Goal: Find contact information: Find contact information

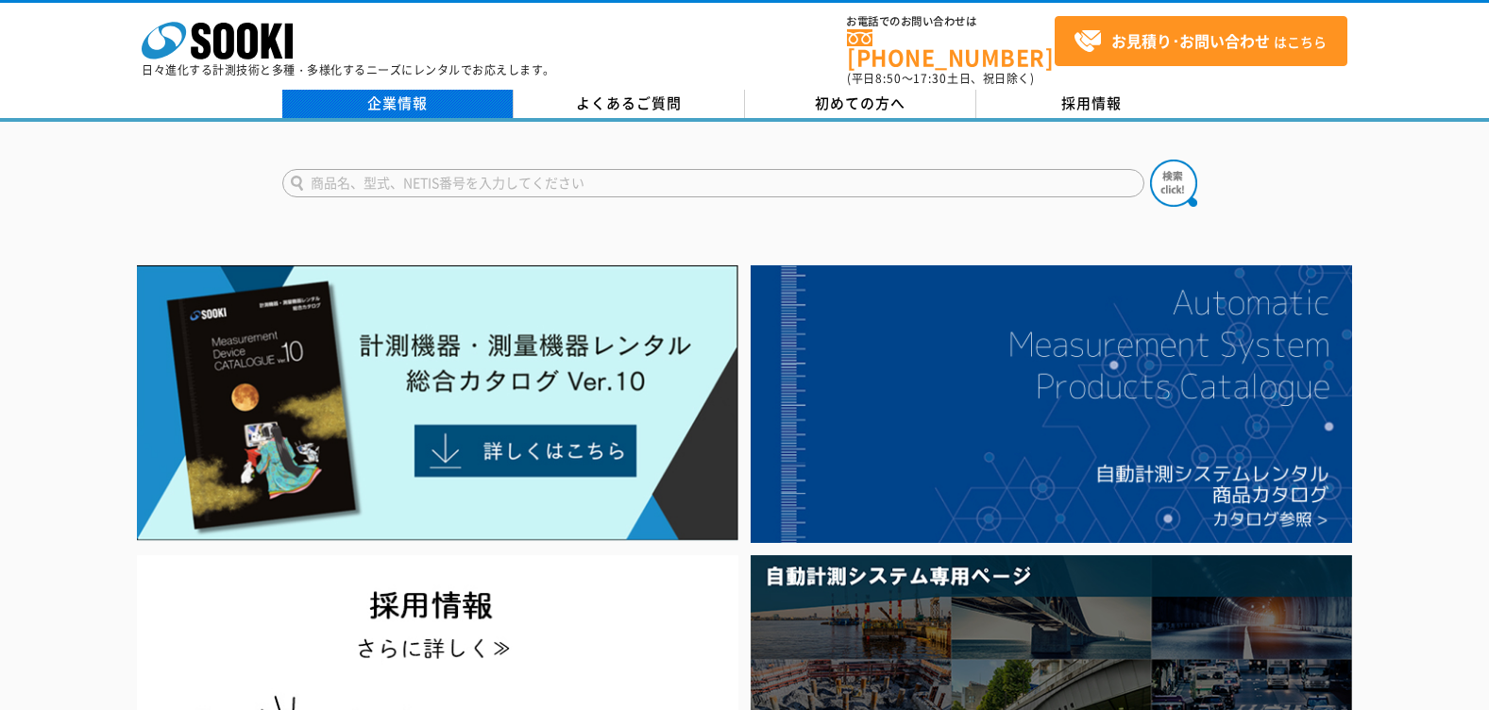
click at [456, 93] on link "企業情報" at bounding box center [397, 104] width 231 height 28
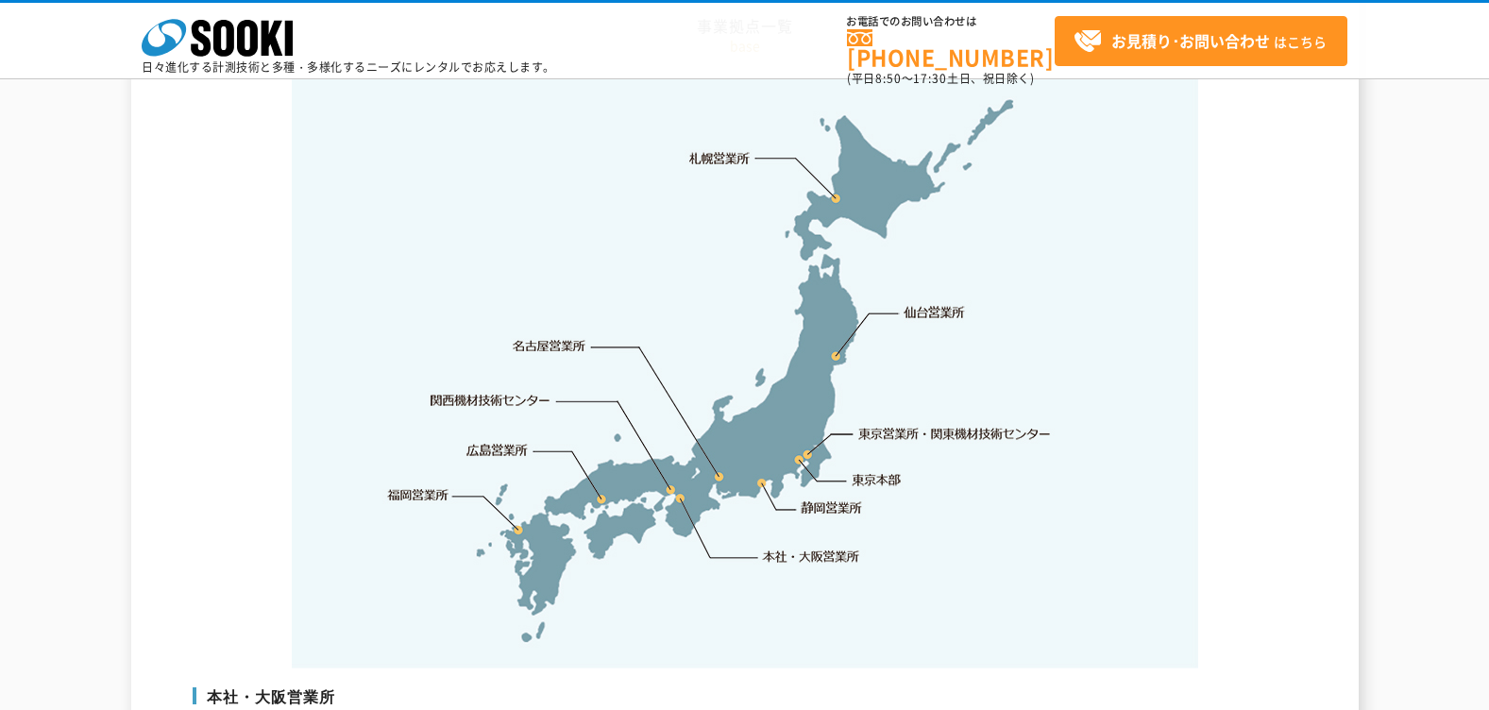
scroll to position [3933, 0]
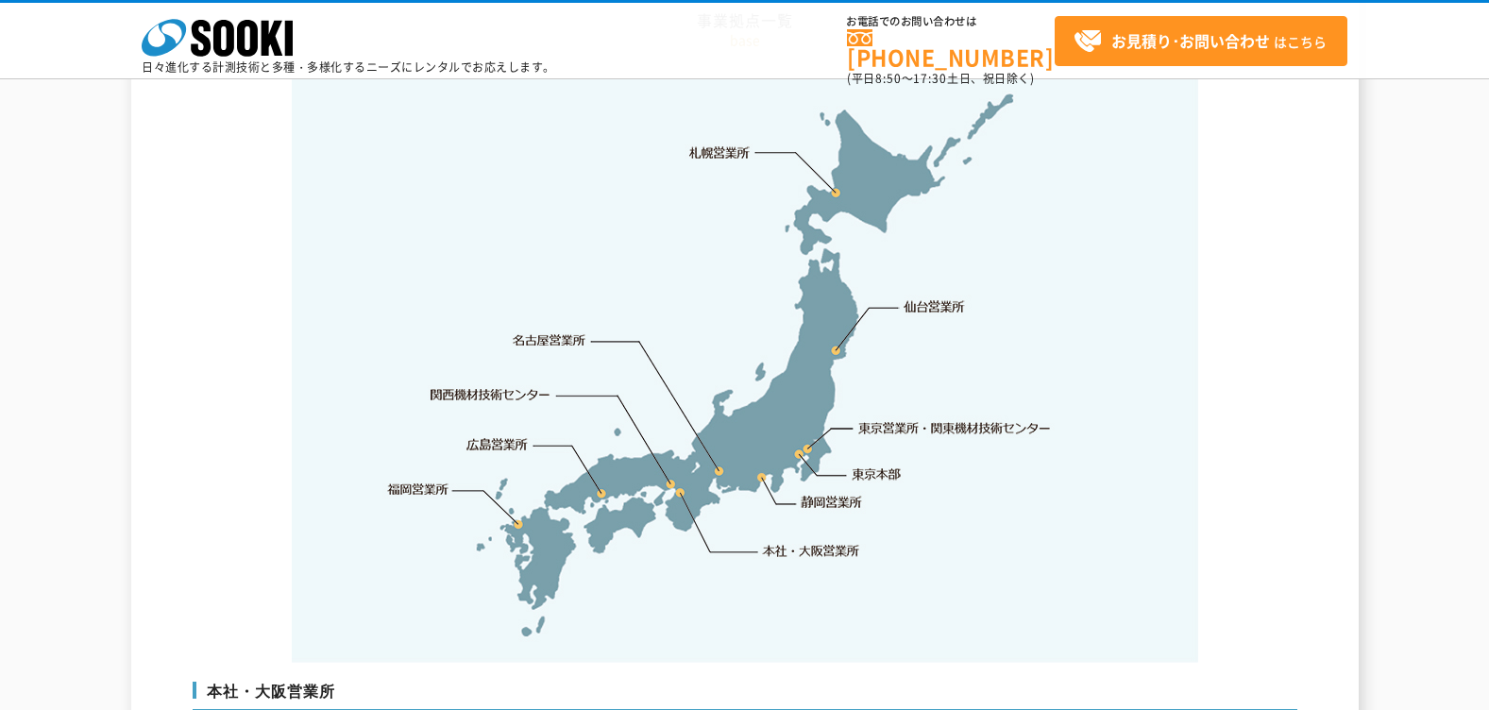
click at [908, 418] on link "東京営業所・関東機材技術センター" at bounding box center [955, 427] width 193 height 19
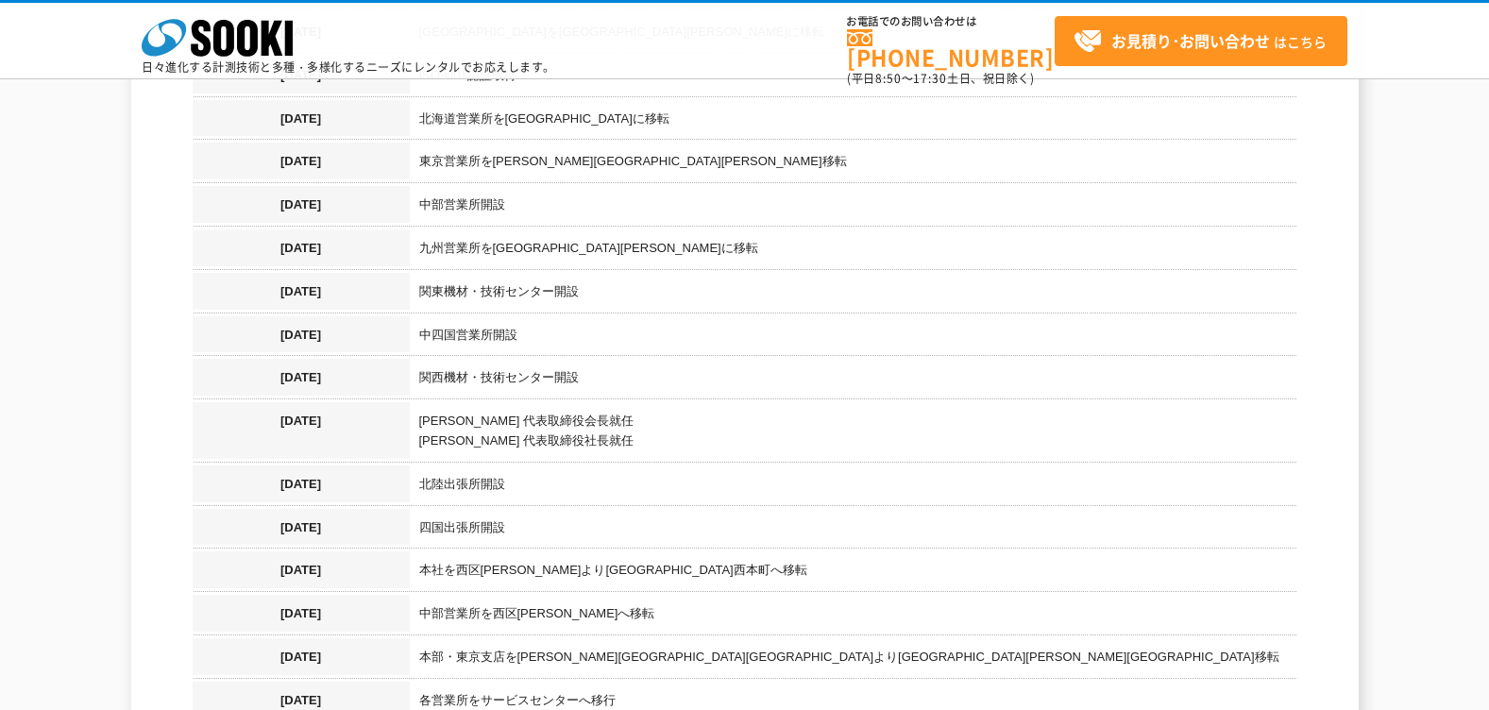
scroll to position [0, 0]
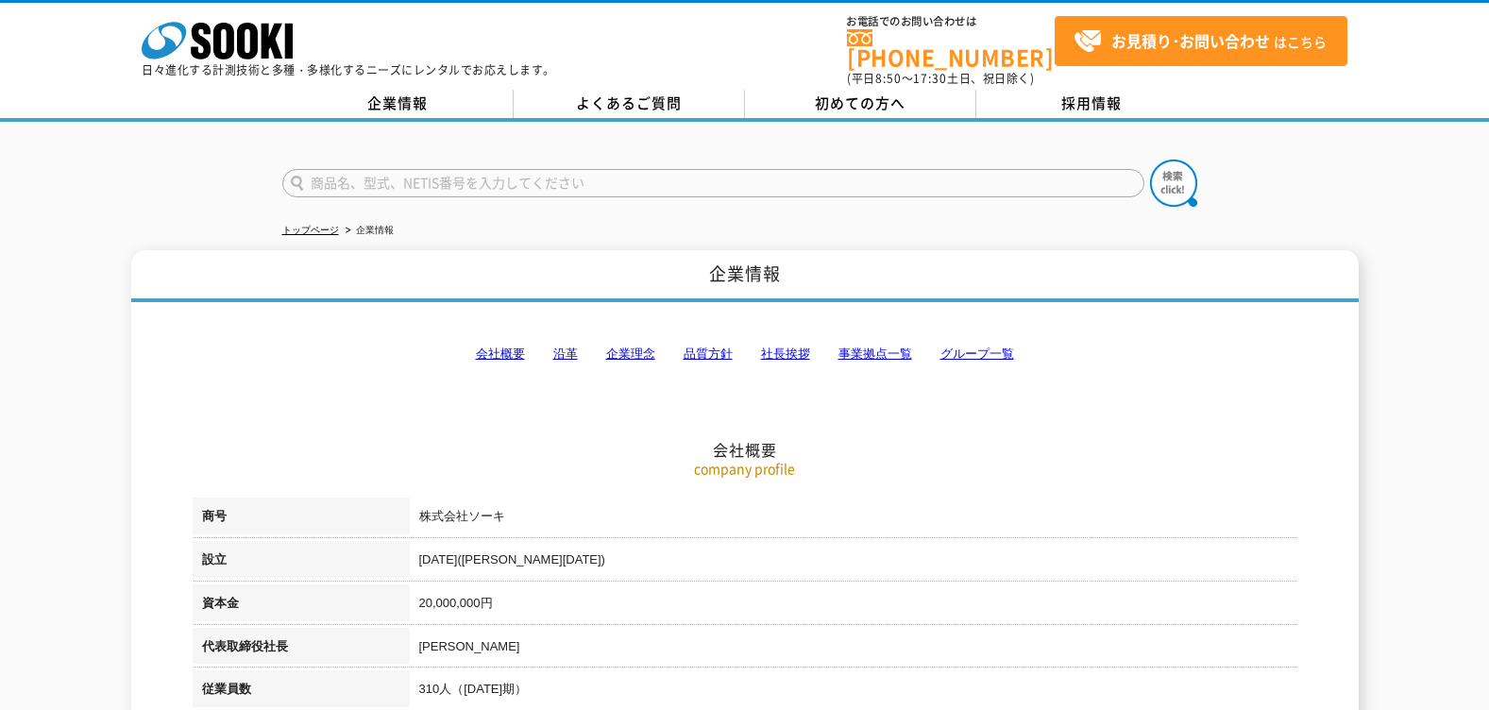
drag, startPoint x: 111, startPoint y: 446, endPoint x: 433, endPoint y: 362, distance: 332.7
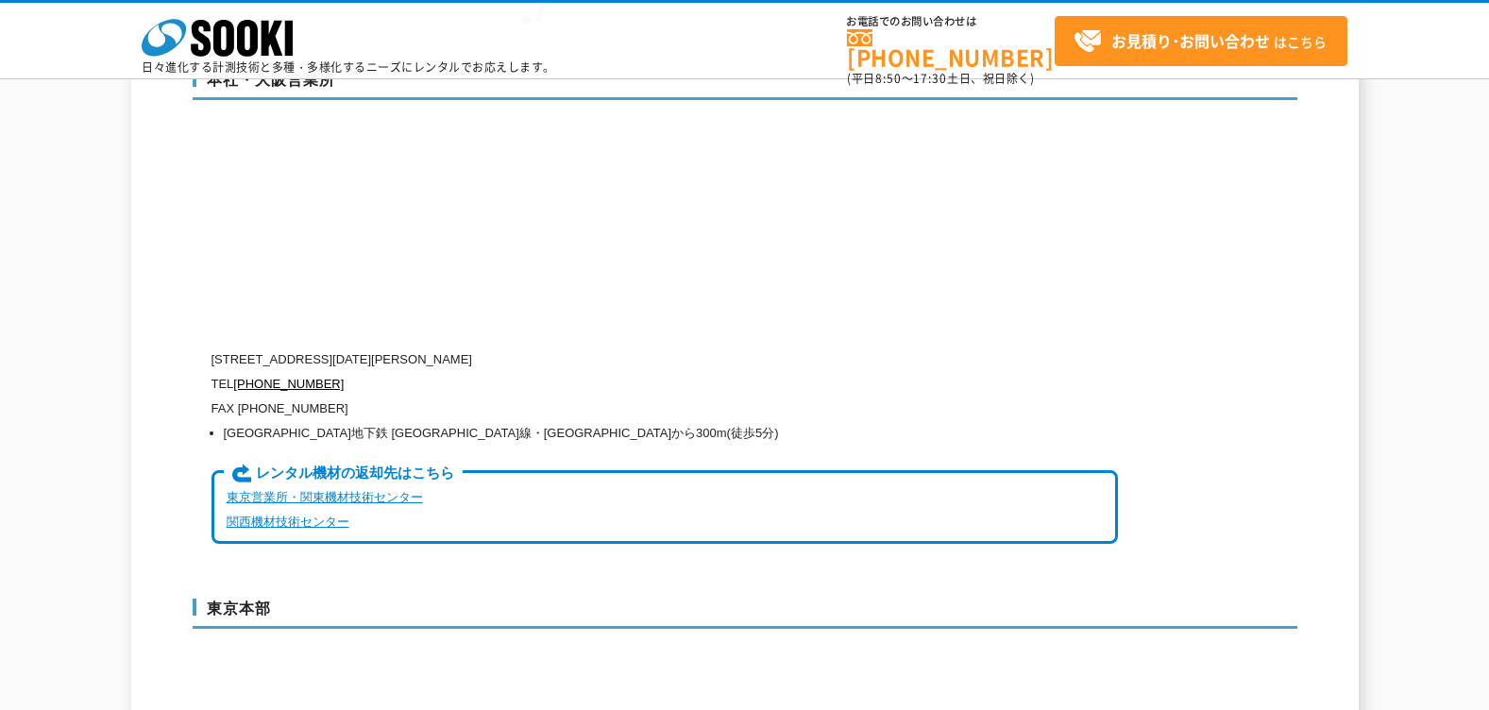
scroll to position [4405, 0]
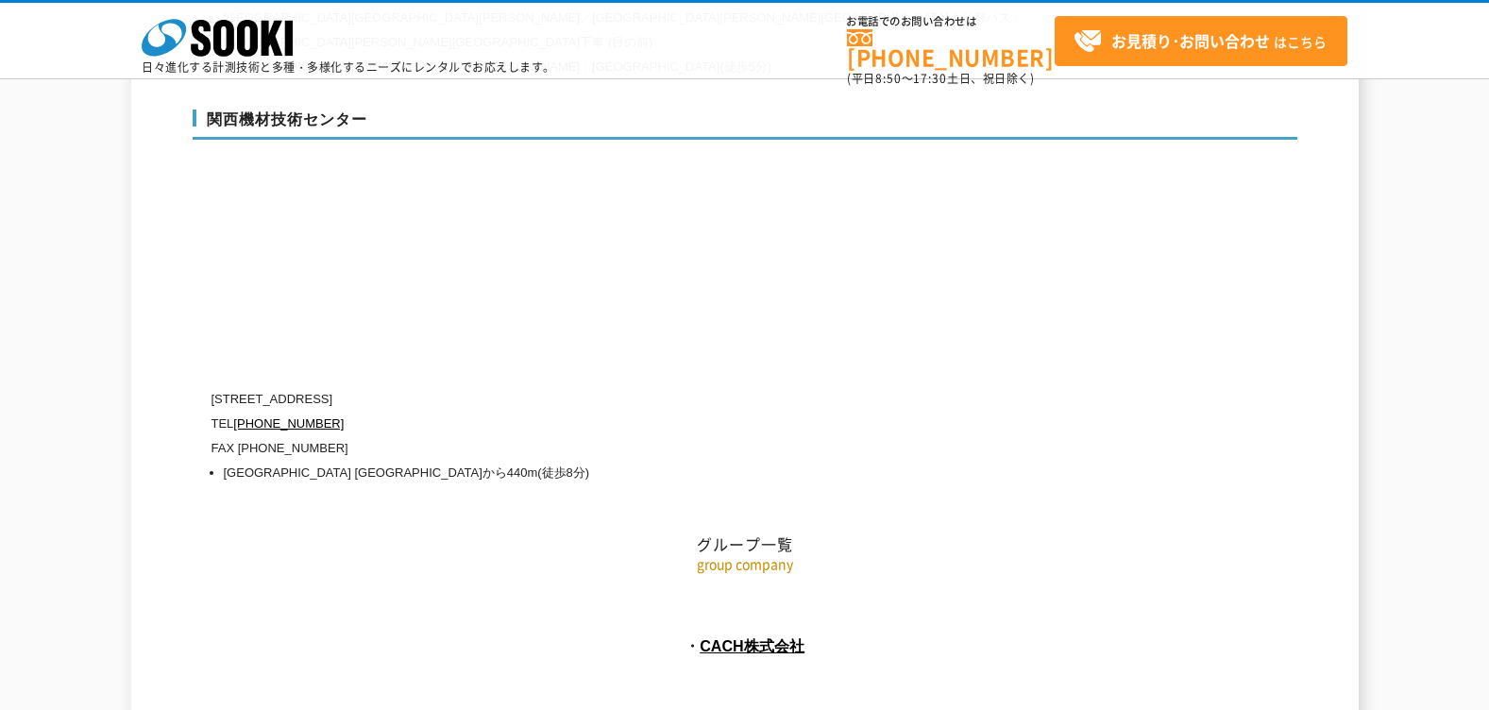
scroll to position [8318, 0]
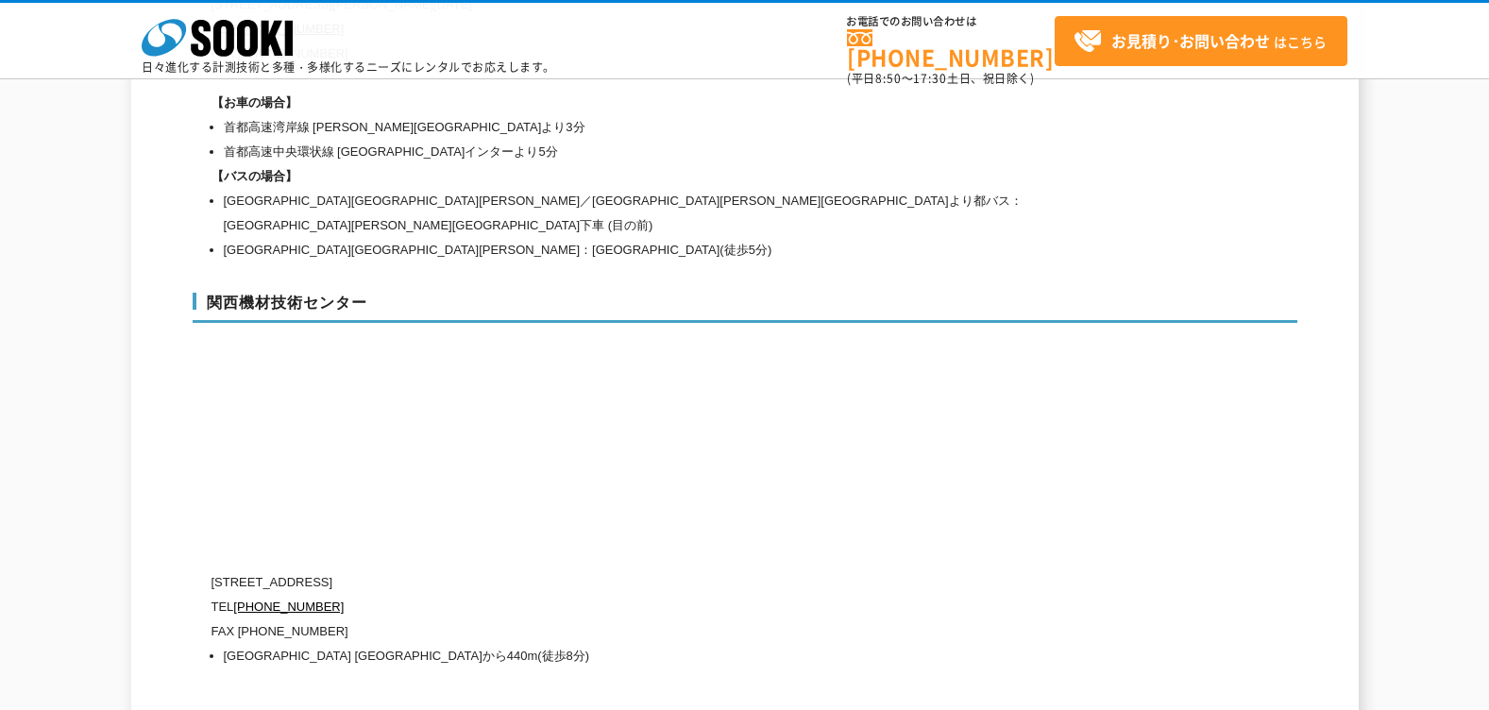
click at [868, 454] on div "関西機材技術センター [STREET_ADDRESS] [PHONE_NUMBER] FAX [PHONE_NUMBER] [GEOGRAPHIC_DATA]…" at bounding box center [745, 477] width 1104 height 406
click at [603, 372] on div "関西機材技術センター [STREET_ADDRESS] [PHONE_NUMBER] FAX [PHONE_NUMBER] [GEOGRAPHIC_DATA]…" at bounding box center [745, 477] width 1104 height 406
